Goal: Task Accomplishment & Management: Complete application form

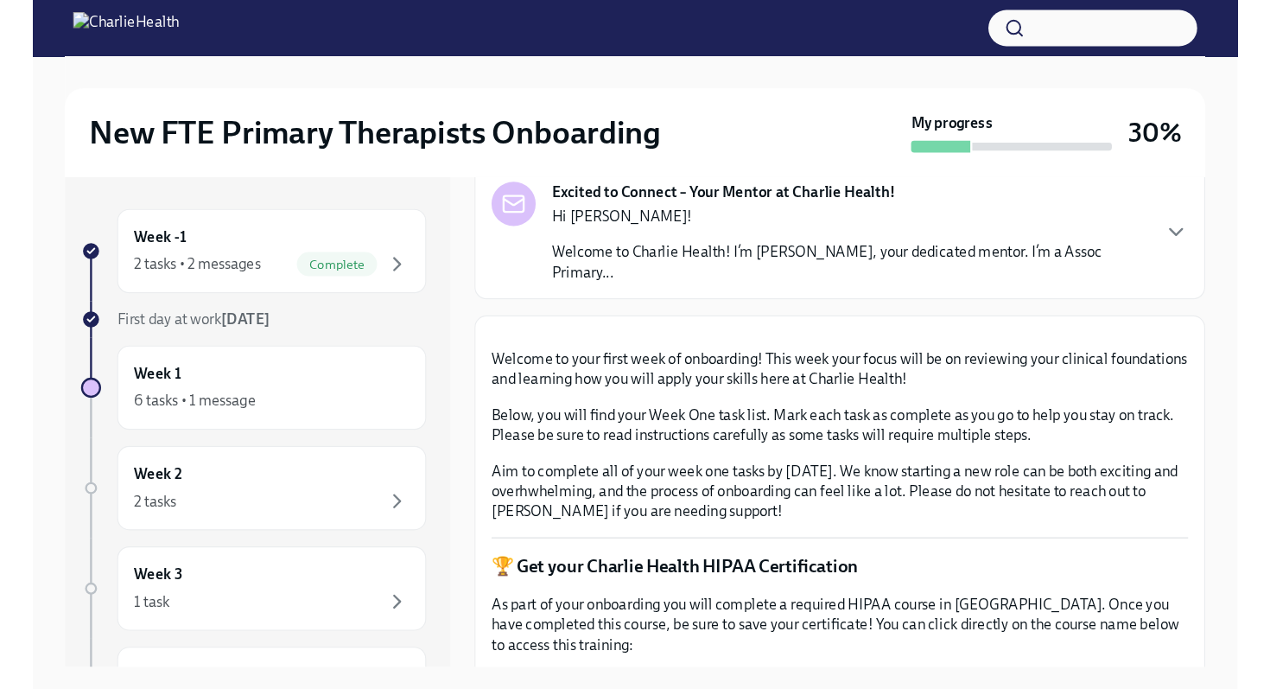
scroll to position [162, 0]
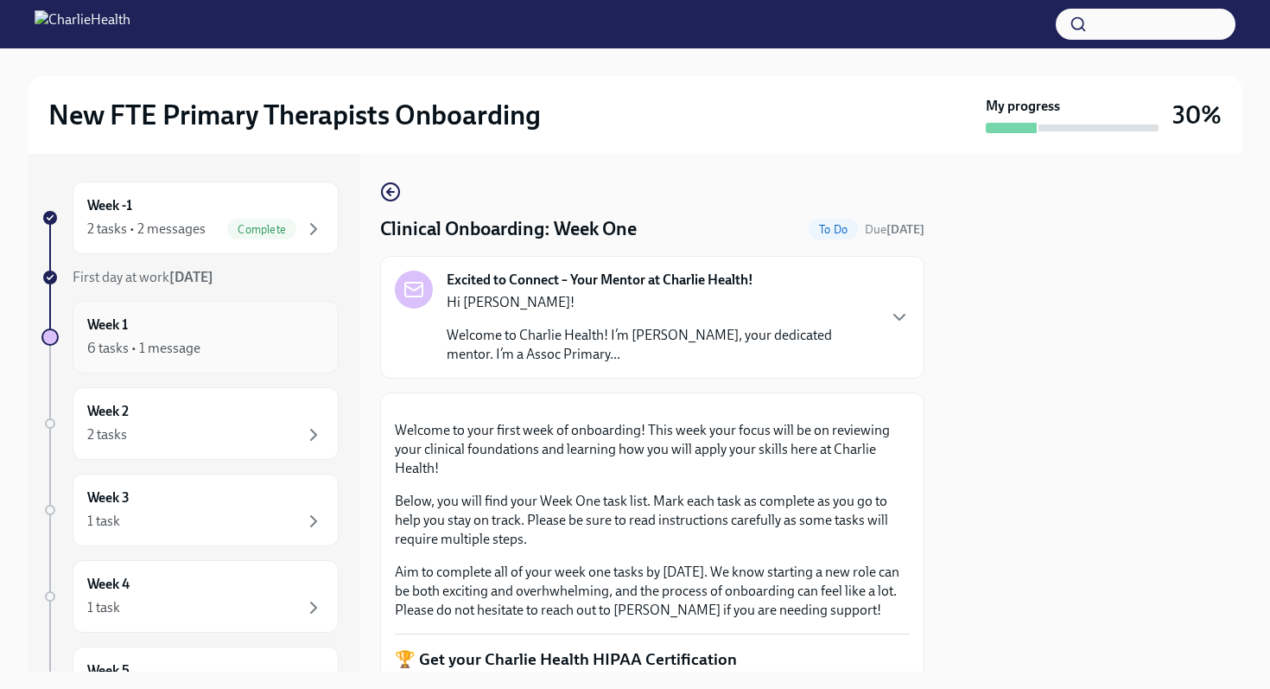
click at [295, 340] on div "6 tasks • 1 message" at bounding box center [205, 348] width 237 height 21
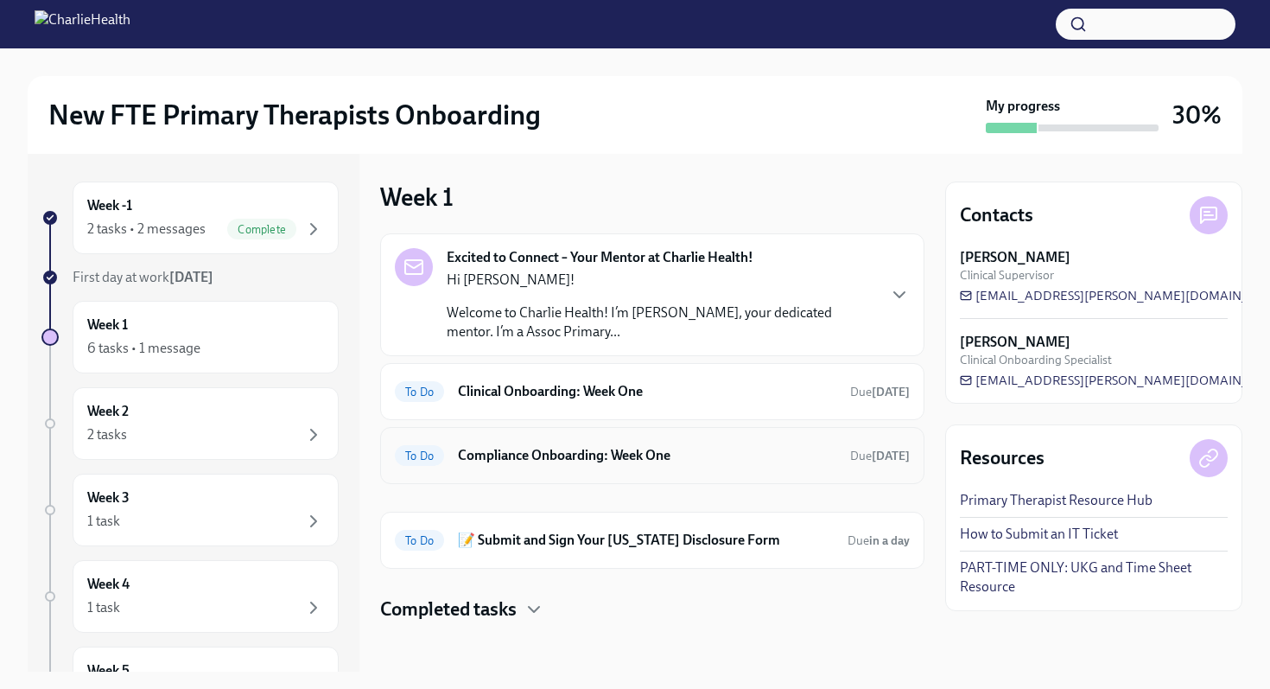
click at [622, 464] on h6 "Compliance Onboarding: Week One" at bounding box center [647, 455] width 378 height 19
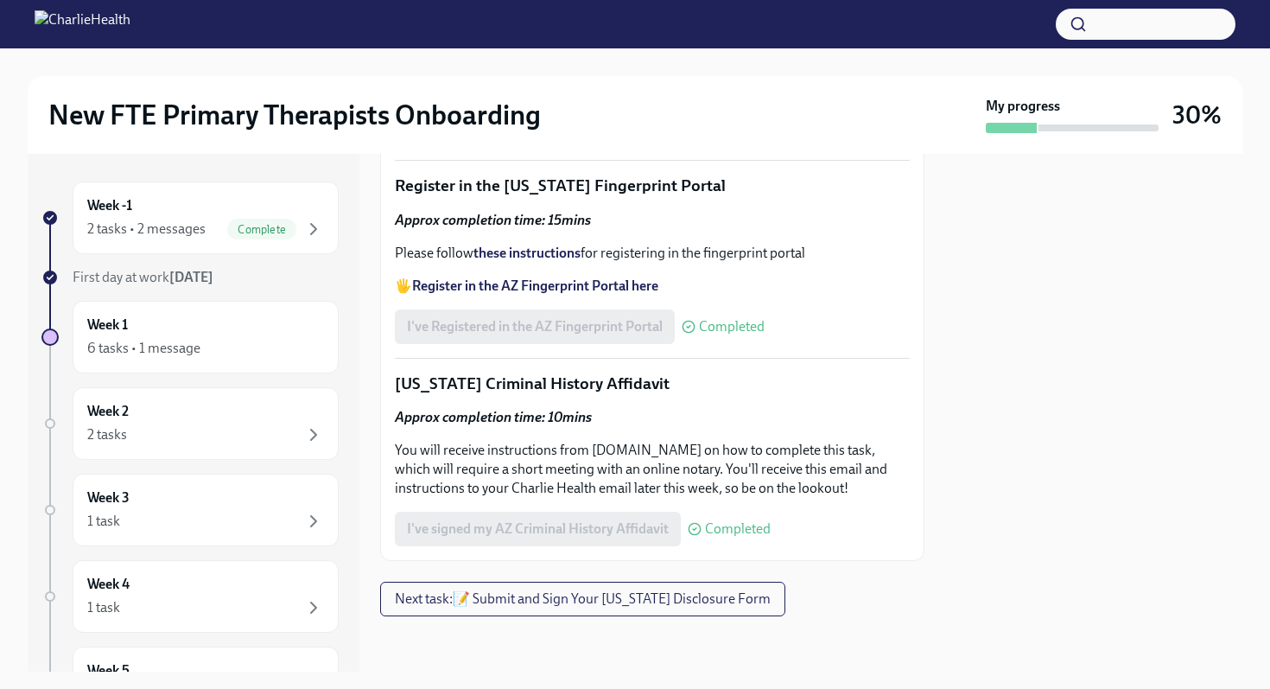
scroll to position [2174, 0]
click at [557, 89] on span "Screenshot 2025-09-03 at 3.01.01 PM.png" at bounding box center [521, 80] width 229 height 17
click at [0, 0] on input "Screenshot 2025-09-03 at 3.01.01 PM.png" at bounding box center [0, 0] width 0 height 0
click at [249, 229] on span "Complete" at bounding box center [261, 229] width 69 height 13
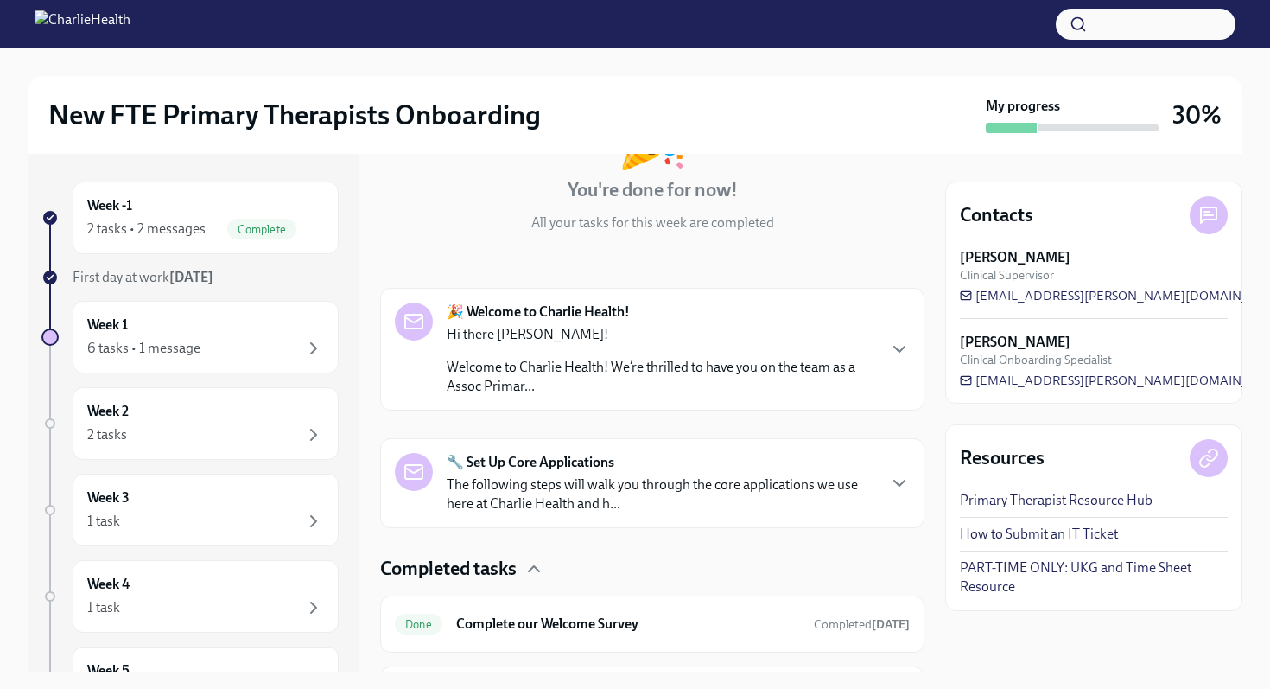
scroll to position [258, 0]
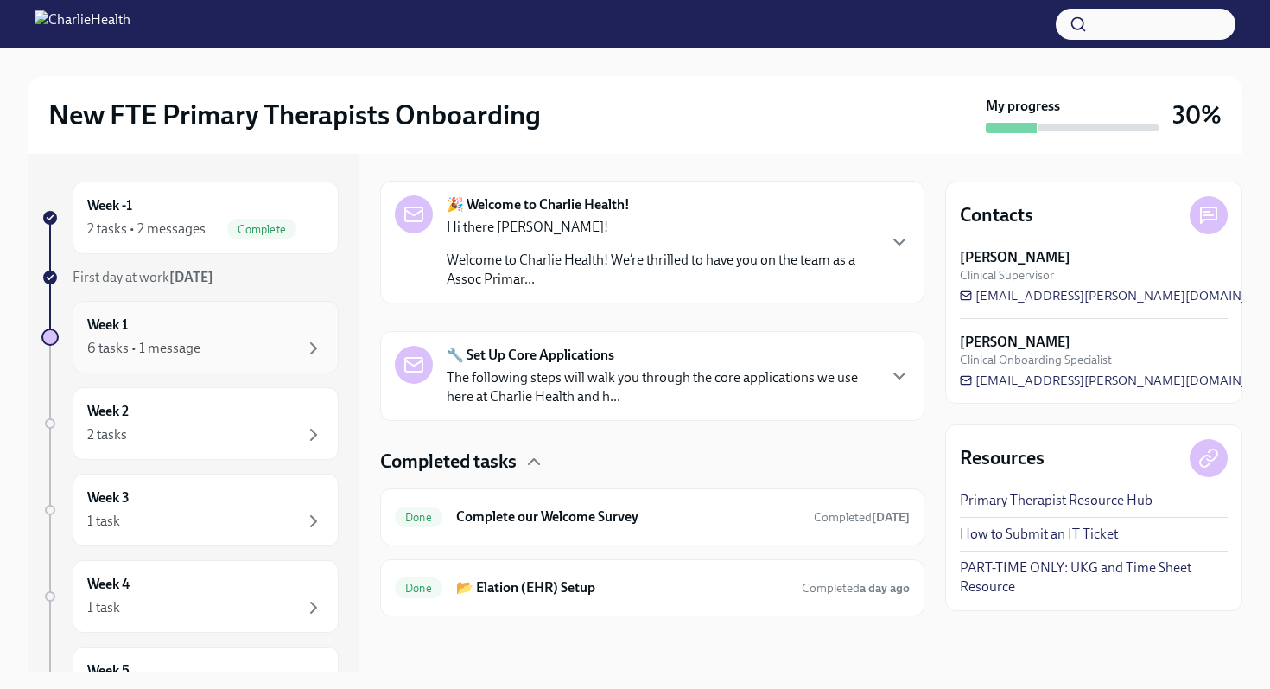
click at [241, 345] on div "6 tasks • 1 message" at bounding box center [205, 348] width 237 height 21
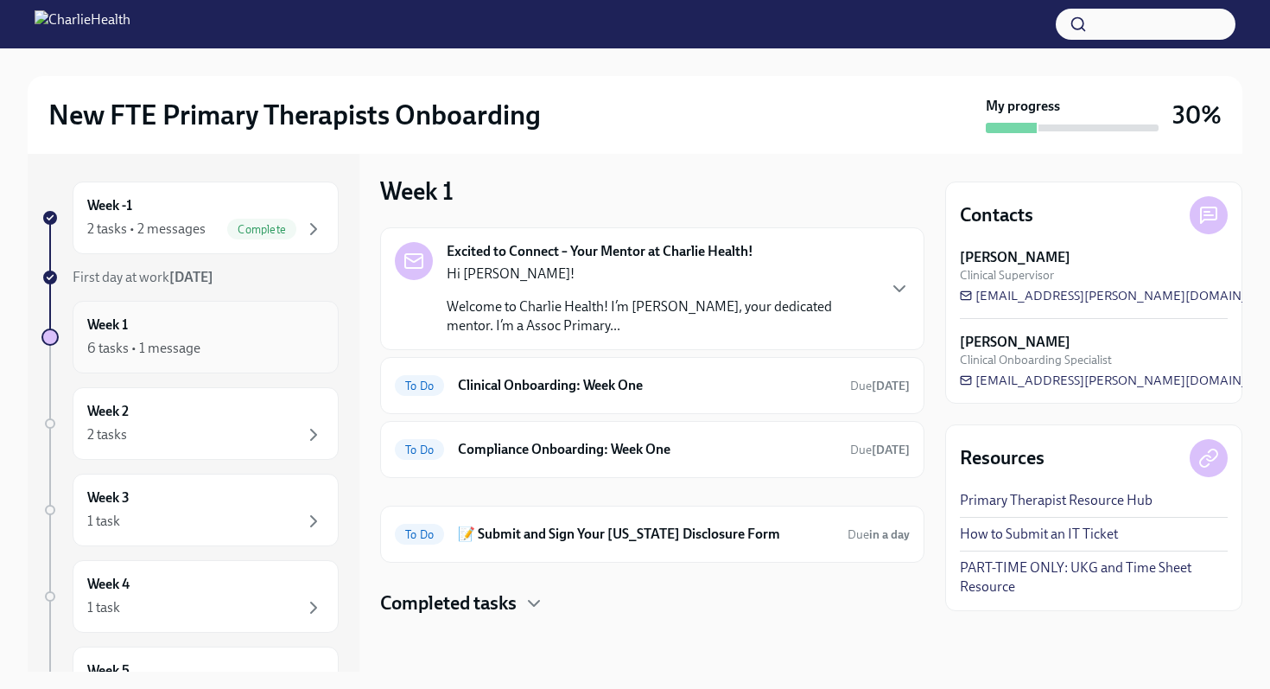
scroll to position [6, 0]
click at [609, 533] on h6 "📝 Submit and Sign Your Utah Disclosure Form" at bounding box center [646, 534] width 376 height 19
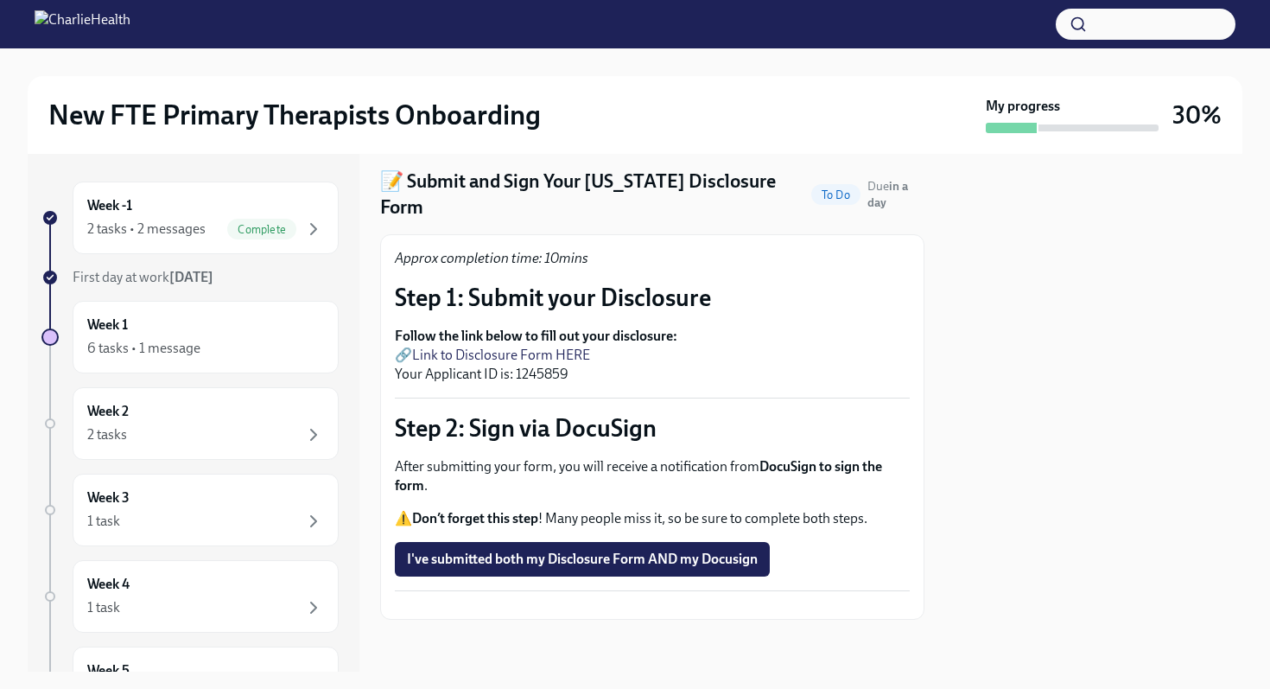
scroll to position [67, 0]
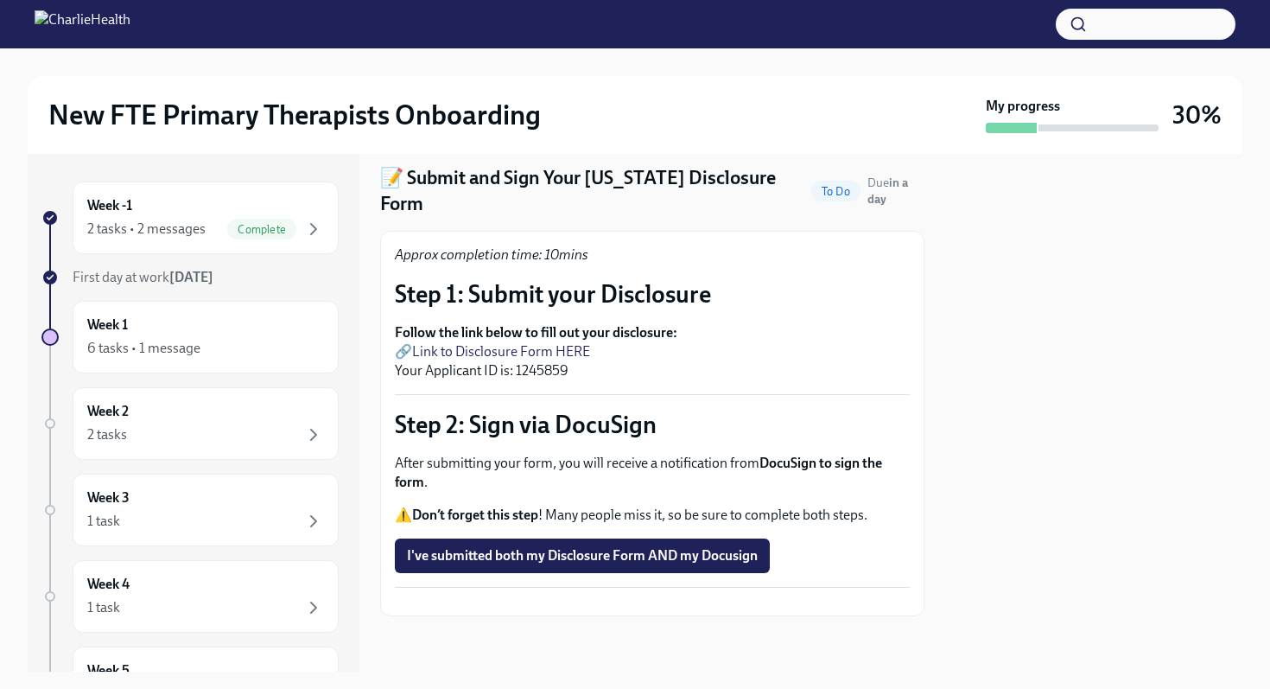
click at [571, 343] on link "Link to Disclosure Form HERE" at bounding box center [501, 351] width 178 height 16
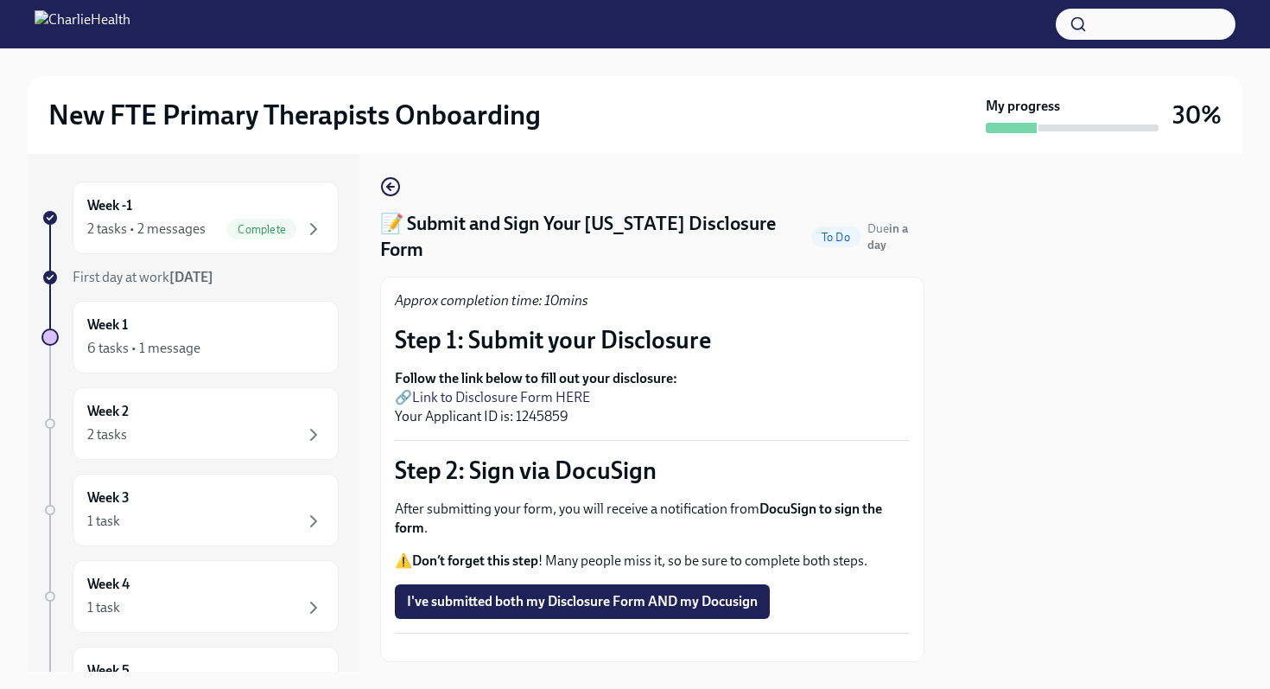
scroll to position [0, 0]
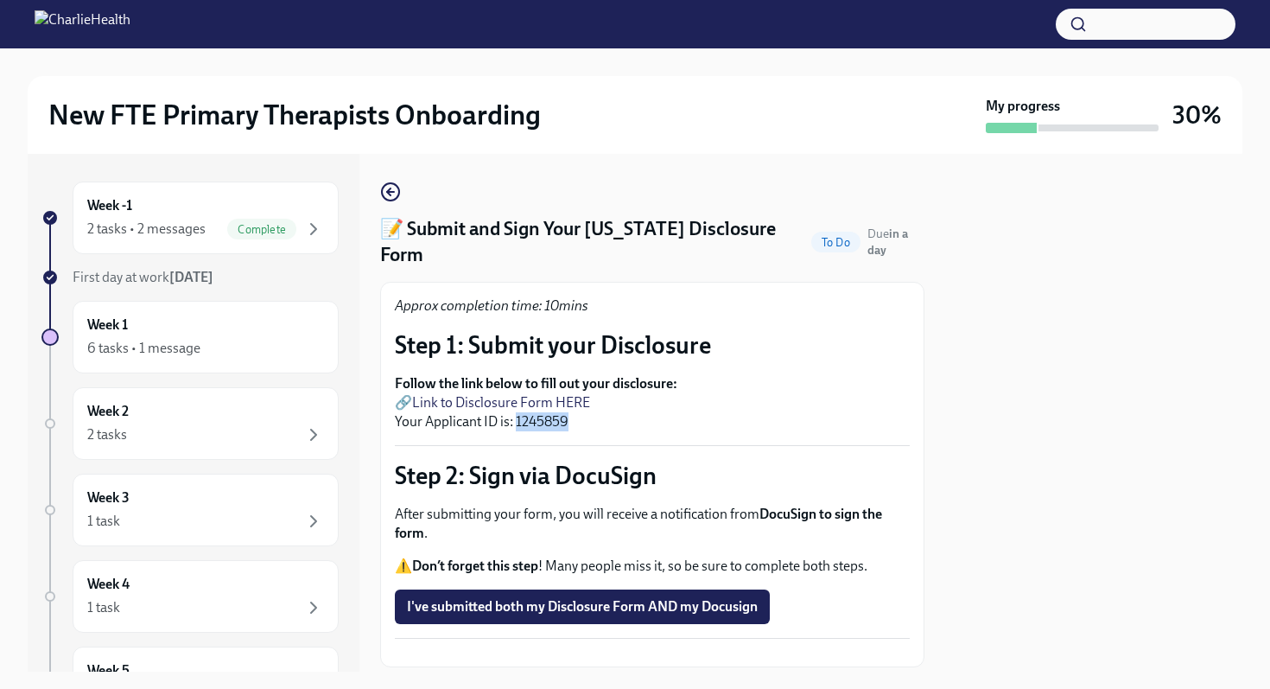
drag, startPoint x: 572, startPoint y: 395, endPoint x: 518, endPoint y: 394, distance: 54.4
click at [518, 394] on p "Follow the link below to fill out your disclosure: 🔗 Link to Disclosure Form HE…" at bounding box center [652, 402] width 515 height 57
copy p "1245859"
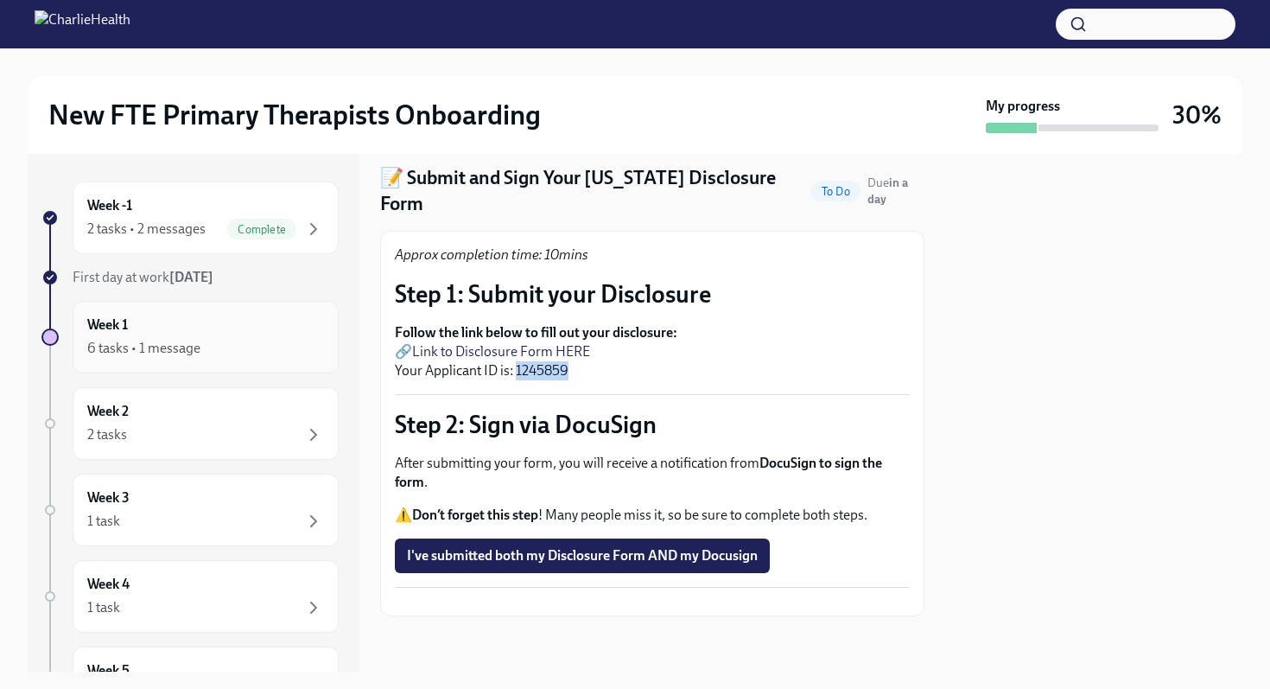
click at [258, 334] on div "Week 1 6 tasks • 1 message" at bounding box center [205, 336] width 237 height 43
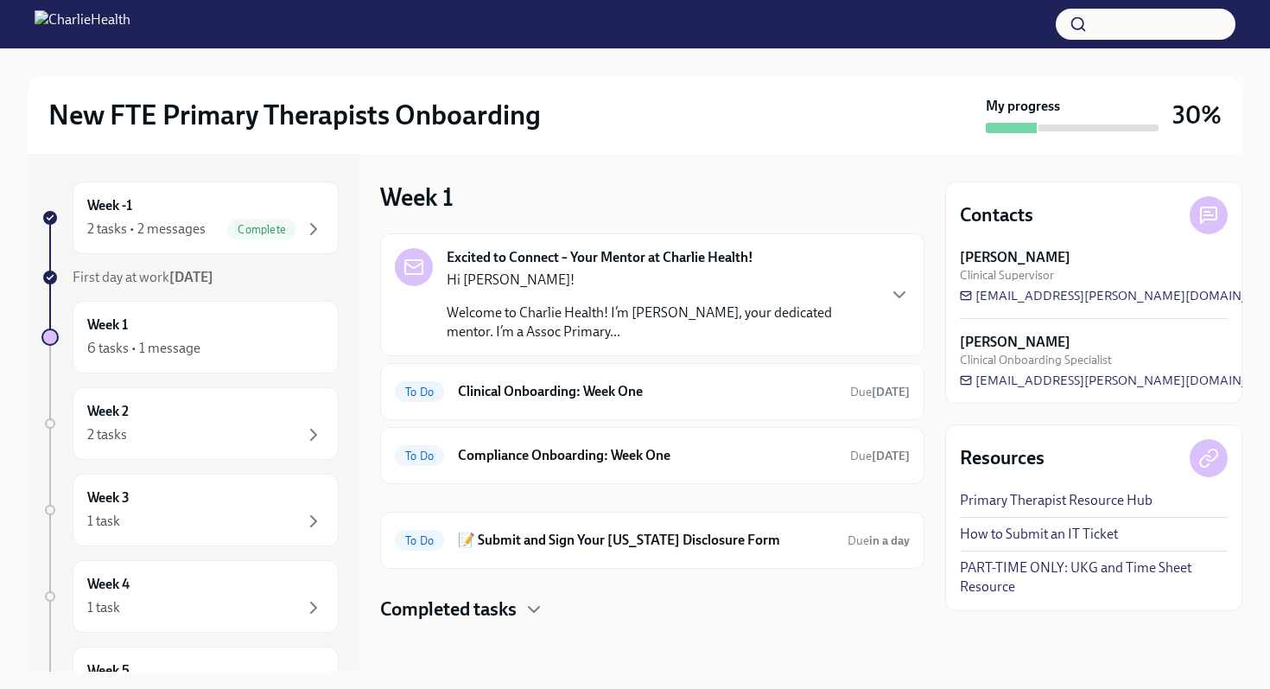
scroll to position [6, 0]
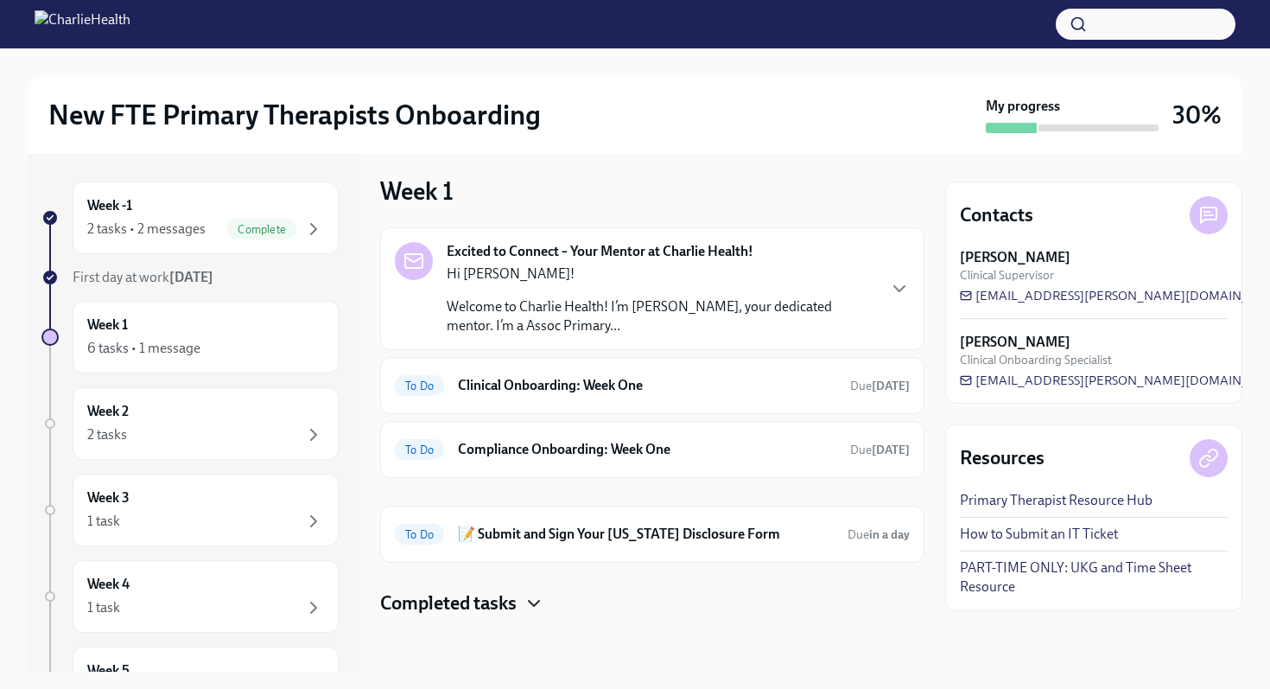
click at [531, 592] on icon "button" at bounding box center [534, 603] width 21 height 21
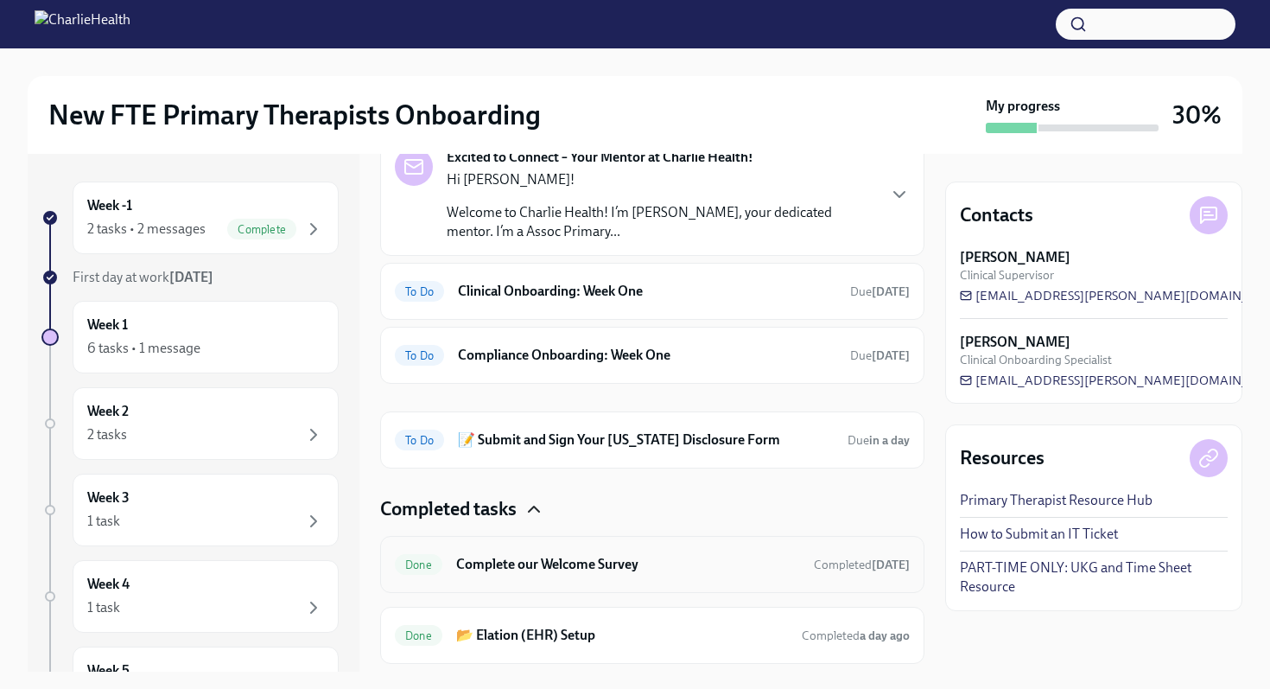
scroll to position [95, 0]
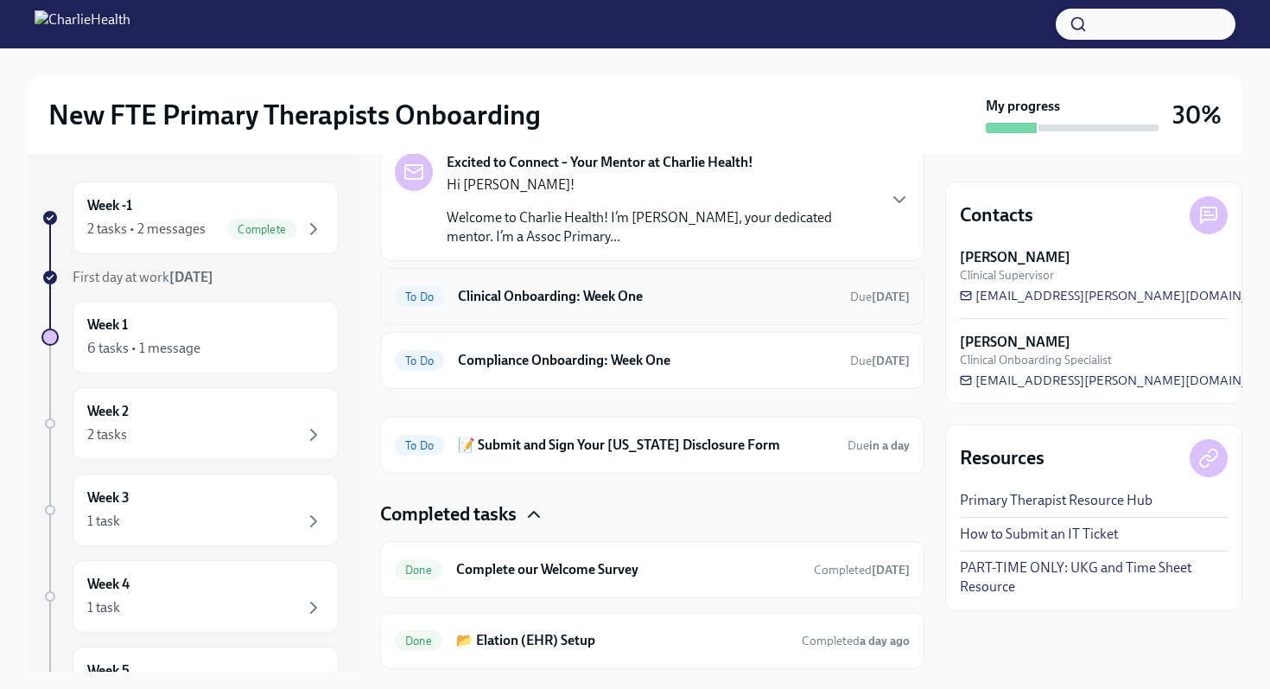
click at [618, 300] on h6 "Clinical Onboarding: Week One" at bounding box center [647, 296] width 378 height 19
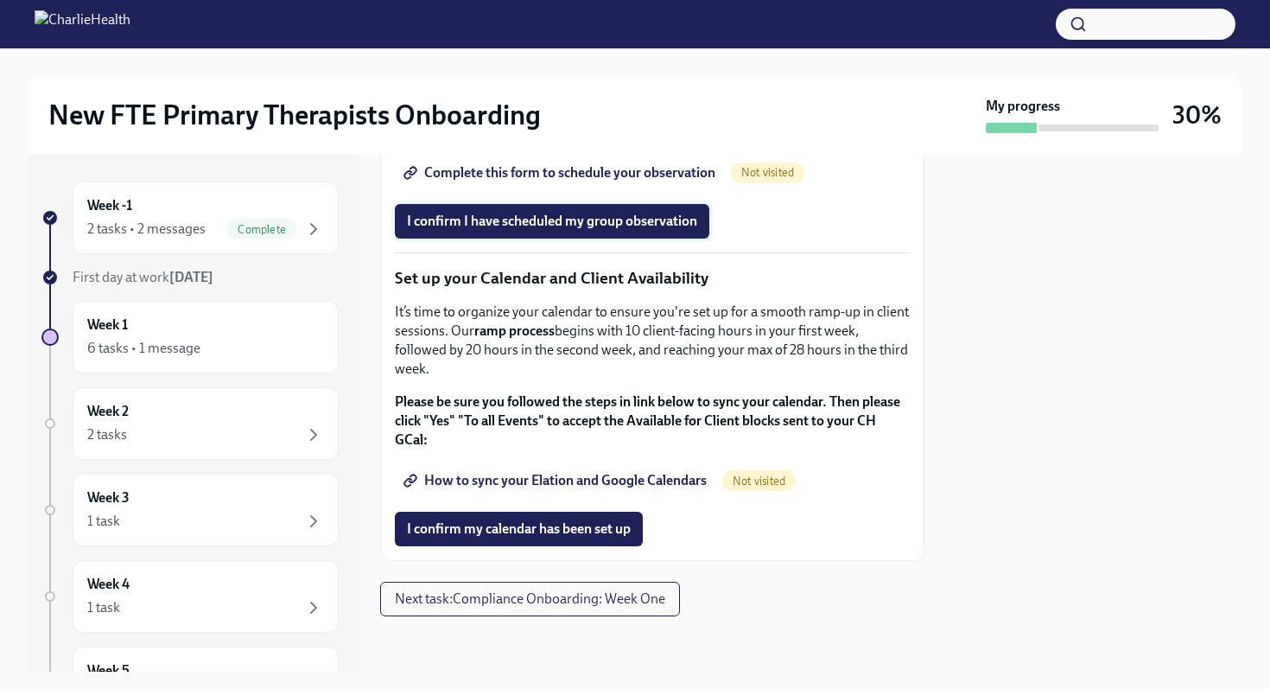
scroll to position [2852, 0]
click at [612, 480] on span "How to sync your Elation and Google Calendars" at bounding box center [557, 480] width 300 height 17
click at [183, 356] on div "6 tasks • 1 message" at bounding box center [143, 348] width 113 height 19
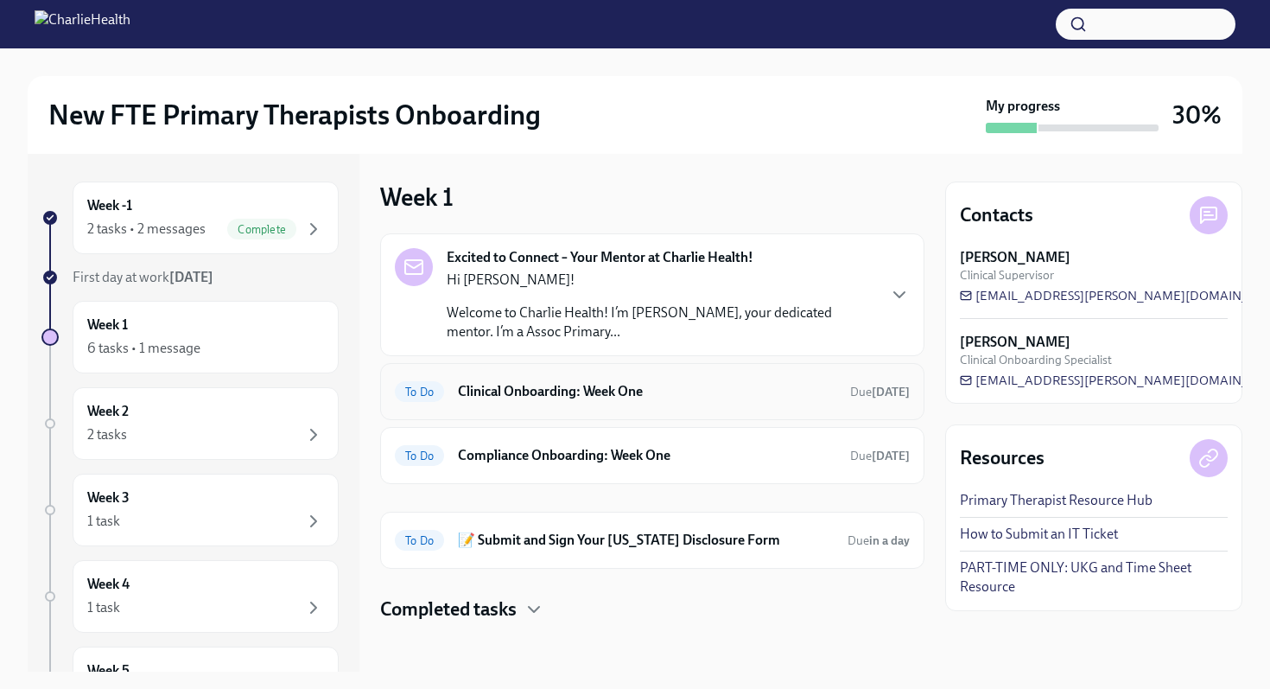
click at [671, 408] on div "To Do Clinical Onboarding: Week One Due in 3 days" at bounding box center [652, 391] width 544 height 57
click at [608, 397] on h6 "Clinical Onboarding: Week One" at bounding box center [647, 391] width 378 height 19
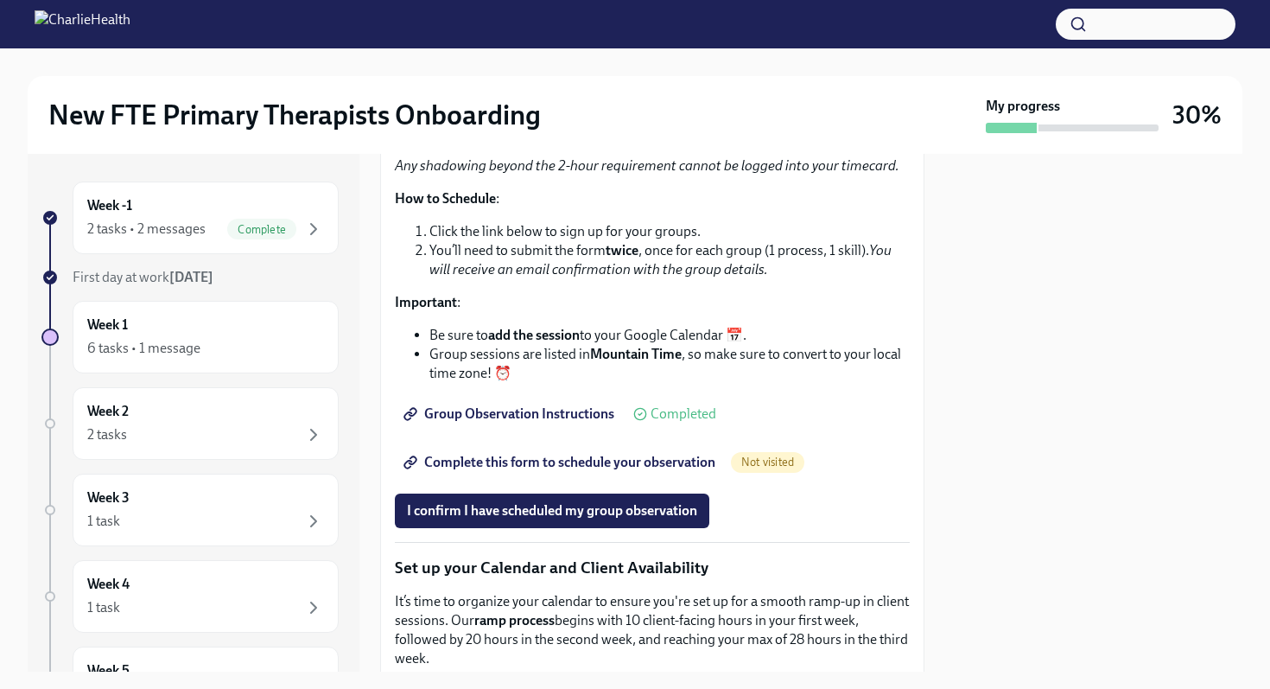
scroll to position [2852, 0]
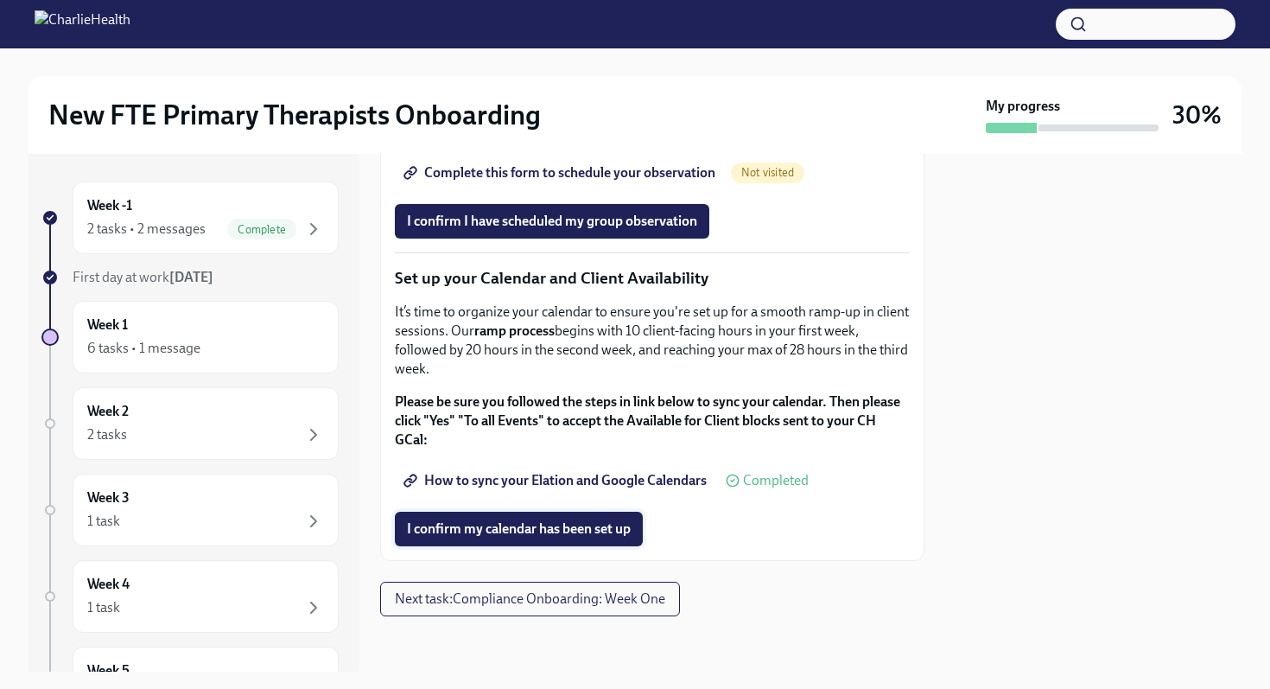
click at [559, 529] on span "I confirm my calendar has been set up" at bounding box center [519, 528] width 224 height 17
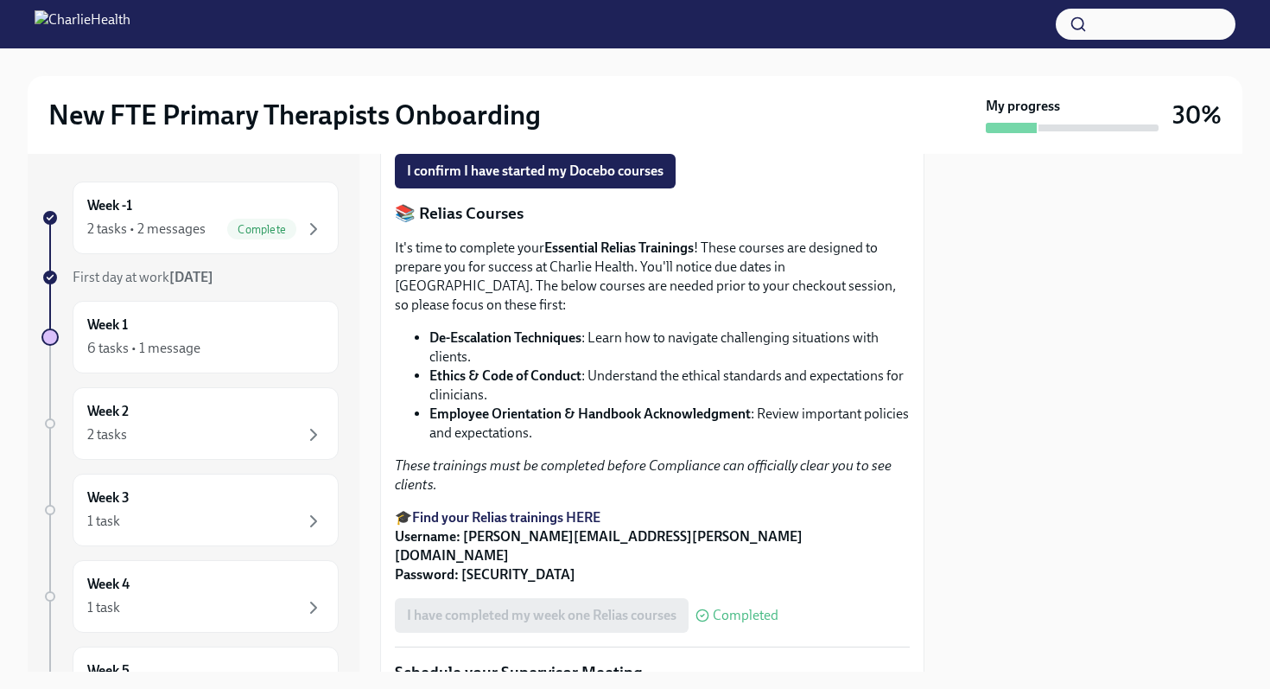
scroll to position [991, 0]
click at [533, 189] on button "I confirm I have started my Docebo courses" at bounding box center [535, 172] width 281 height 35
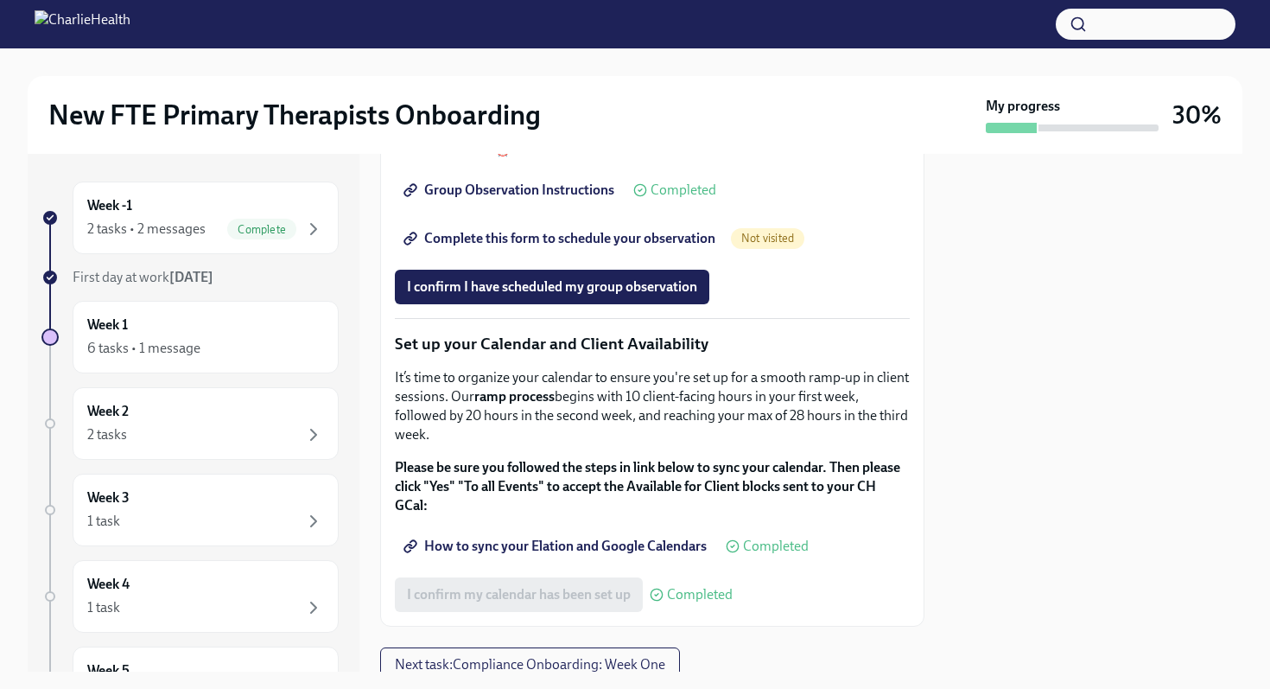
scroll to position [2655, 0]
click at [513, 246] on span "Complete this form to schedule your observation" at bounding box center [561, 237] width 308 height 17
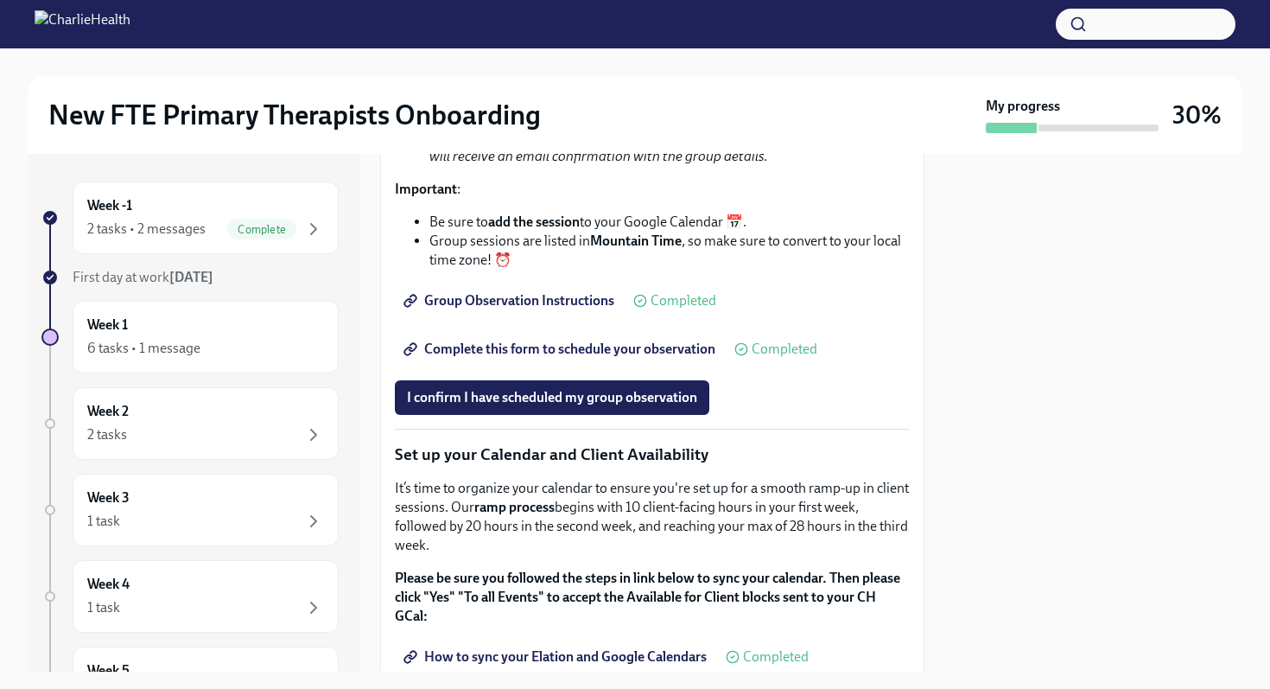
scroll to position [2530, 0]
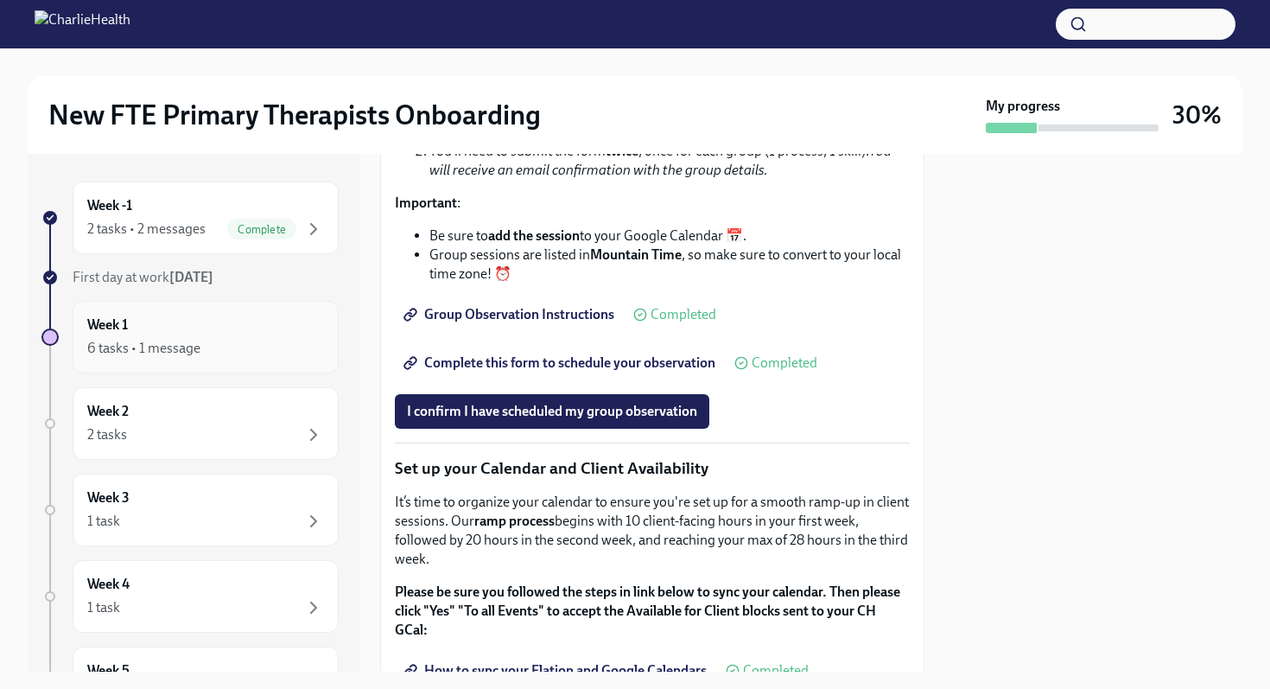
click at [228, 326] on div "Week 1 6 tasks • 1 message" at bounding box center [205, 336] width 237 height 43
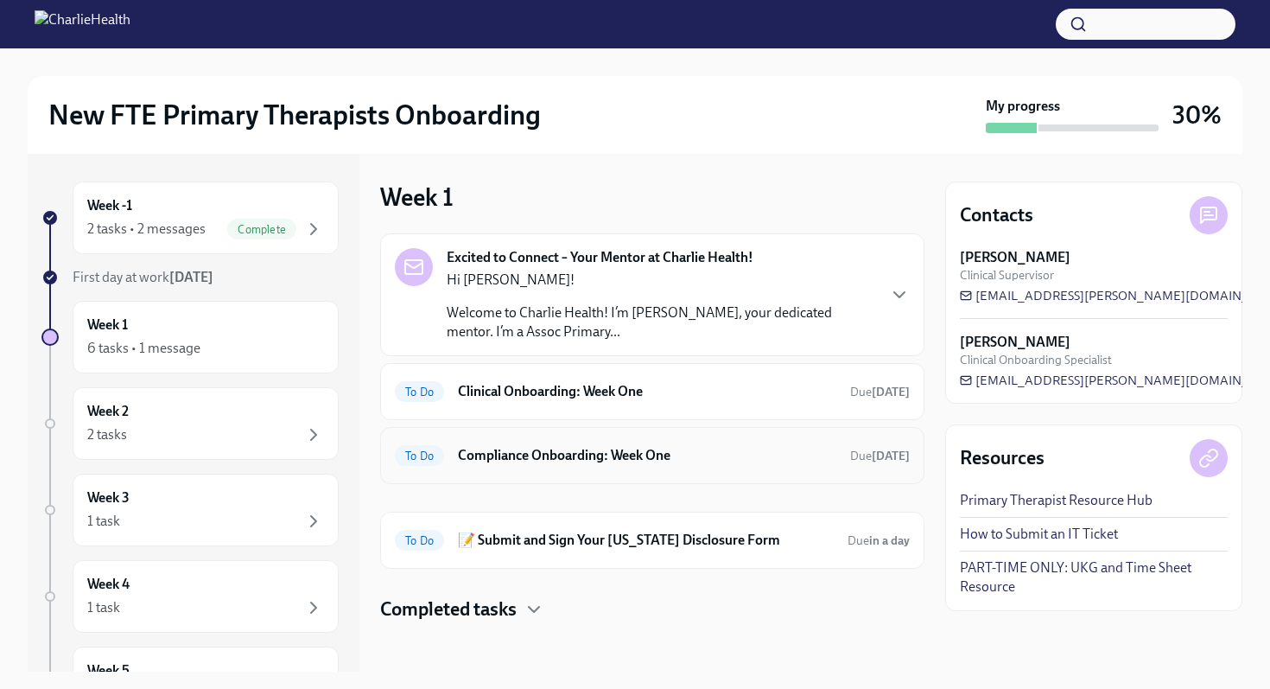
click at [558, 453] on h6 "Compliance Onboarding: Week One" at bounding box center [647, 455] width 378 height 19
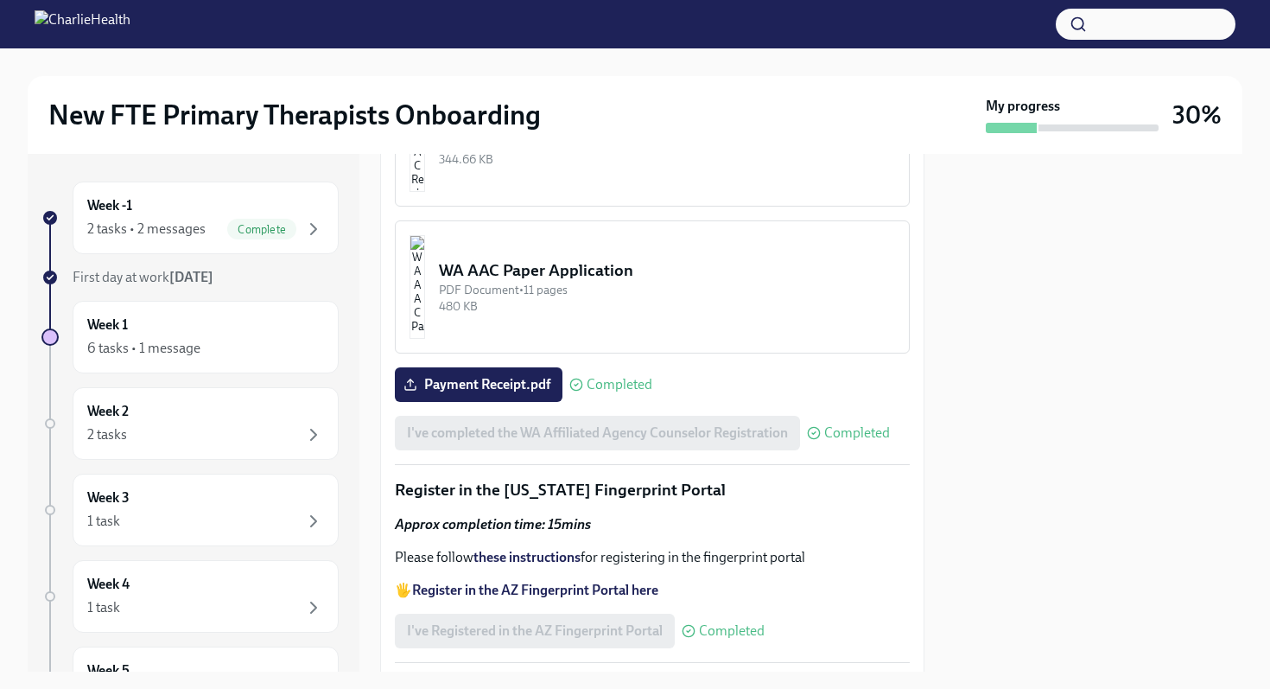
scroll to position [2502, 0]
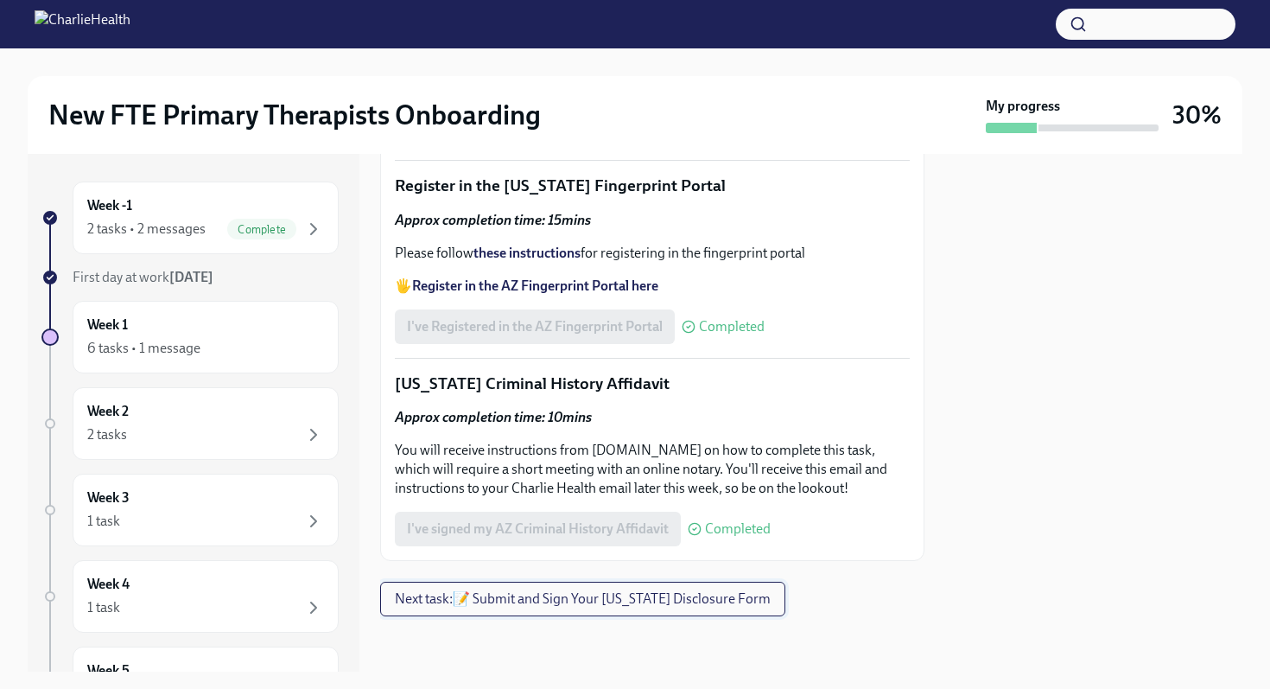
click at [491, 592] on span "Next task : 📝 Submit and Sign Your Utah Disclosure Form" at bounding box center [583, 598] width 376 height 17
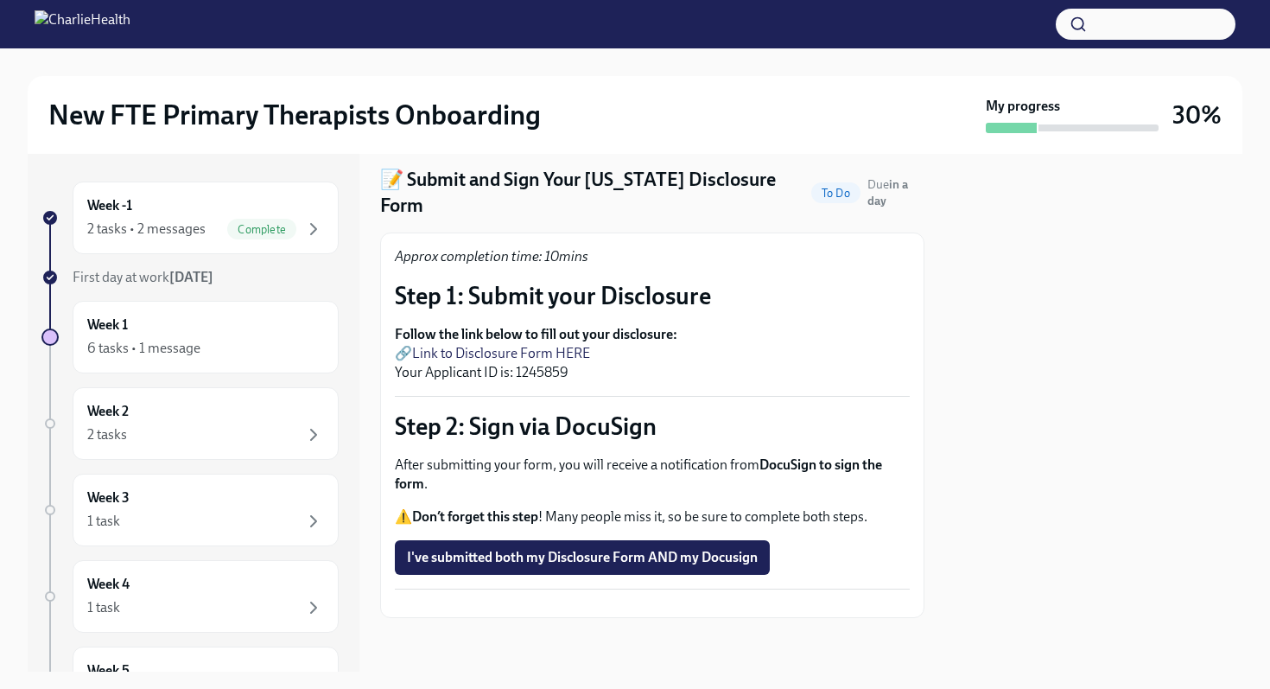
scroll to position [57, 0]
